Goal: Transaction & Acquisition: Subscribe to service/newsletter

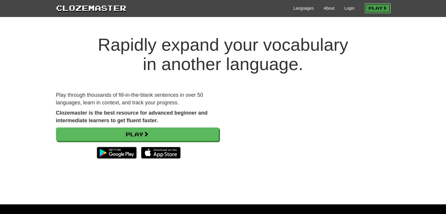
click at [380, 6] on link "Play" at bounding box center [378, 8] width 26 height 10
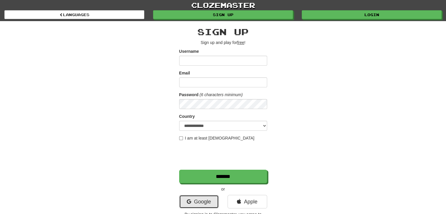
click at [202, 202] on link "Google" at bounding box center [199, 202] width 40 height 14
